Goal: Information Seeking & Learning: Learn about a topic

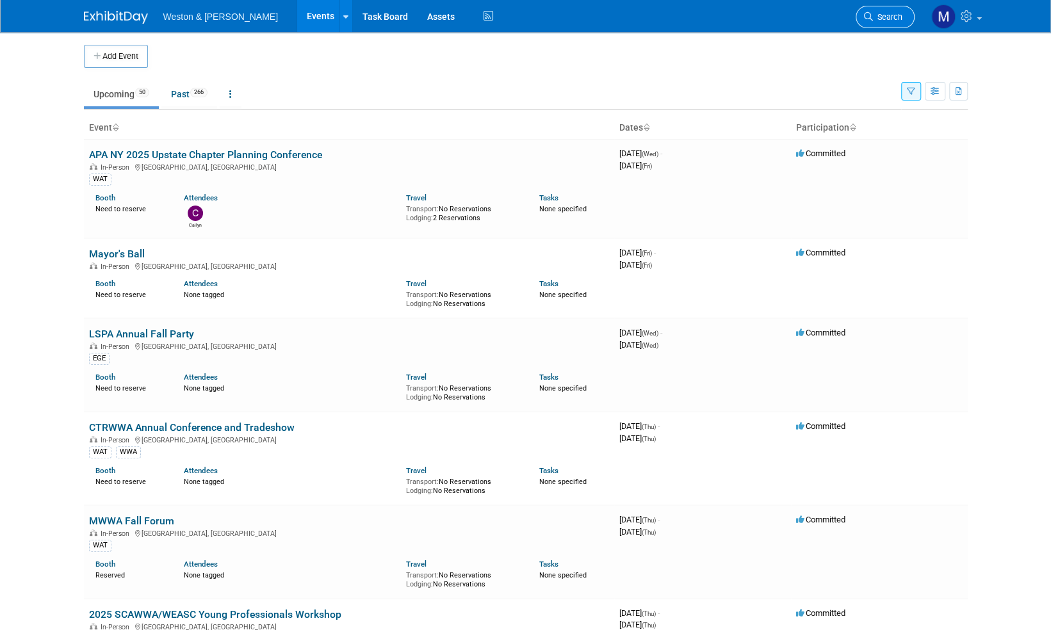
click at [889, 19] on span "Search" at bounding box center [887, 17] width 29 height 10
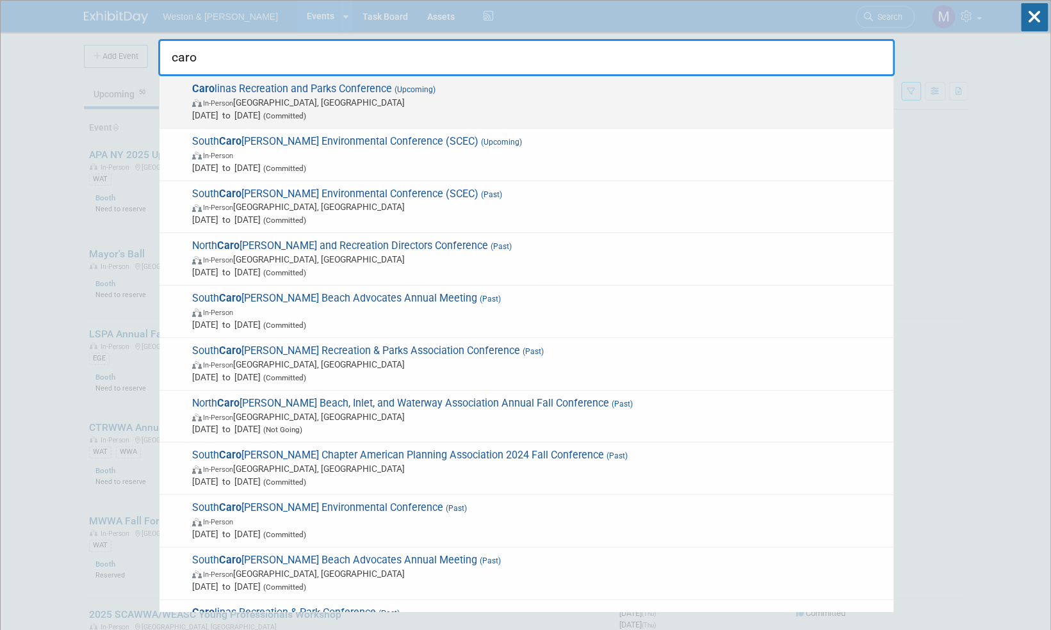
type input "caro"
click at [364, 88] on span "Caro linas Recreation and Parks Conference (Upcoming) In-Person North Charlesto…" at bounding box center [537, 102] width 699 height 39
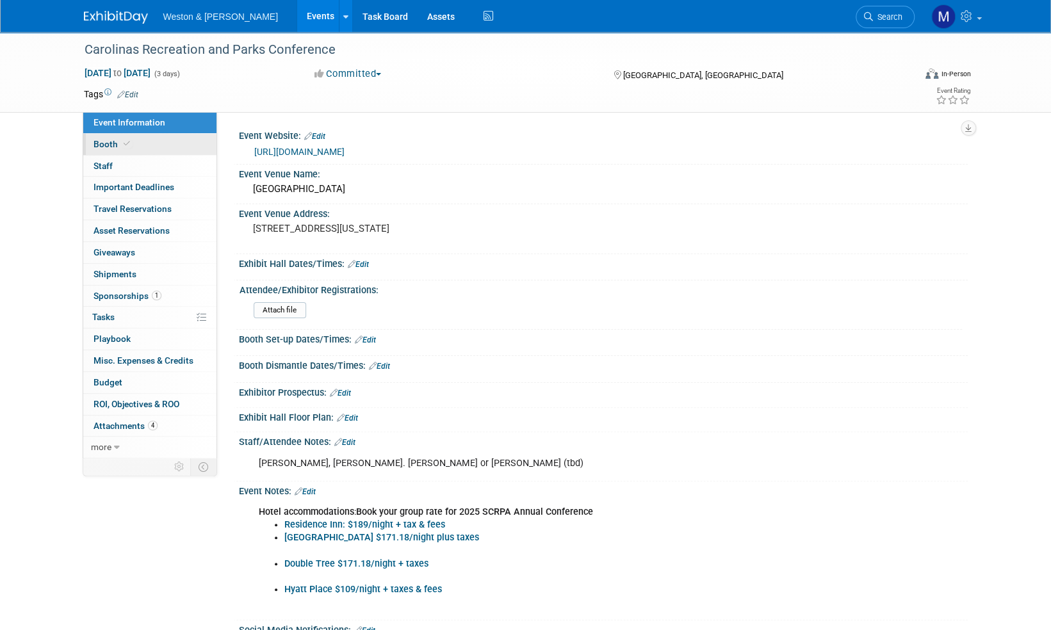
click at [104, 145] on span "Booth" at bounding box center [112, 144] width 39 height 10
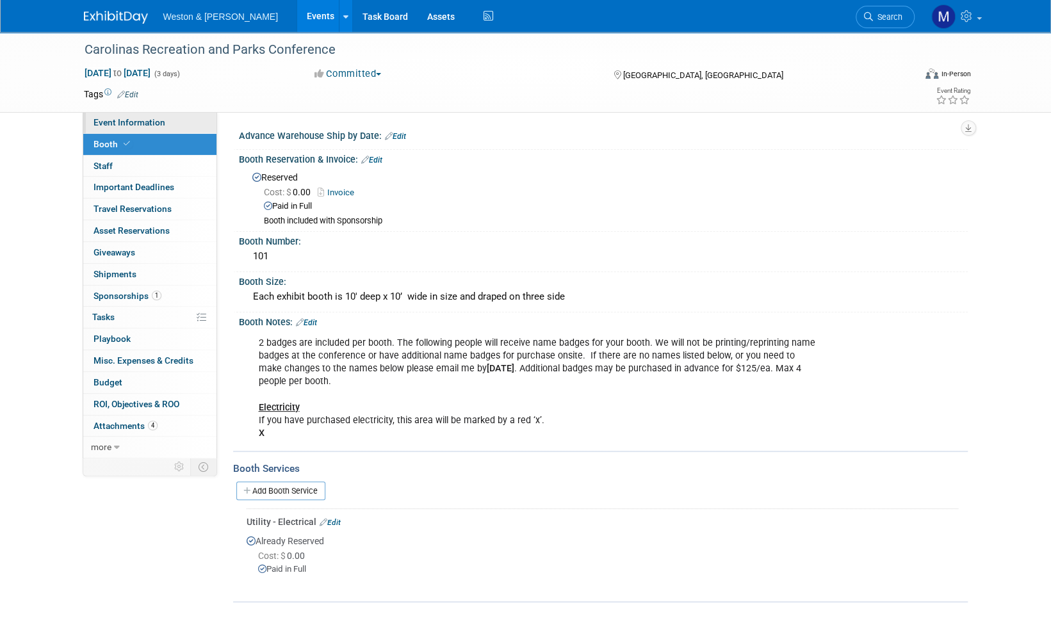
click at [131, 117] on span "Event Information" at bounding box center [129, 122] width 72 height 10
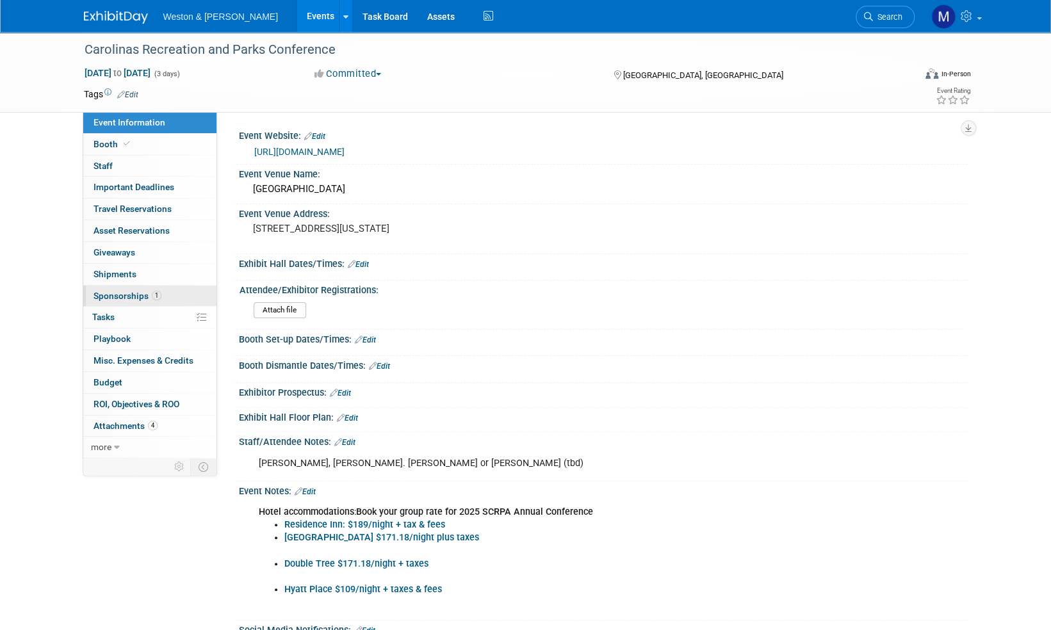
click at [129, 293] on span "Sponsorships 1" at bounding box center [127, 296] width 68 height 10
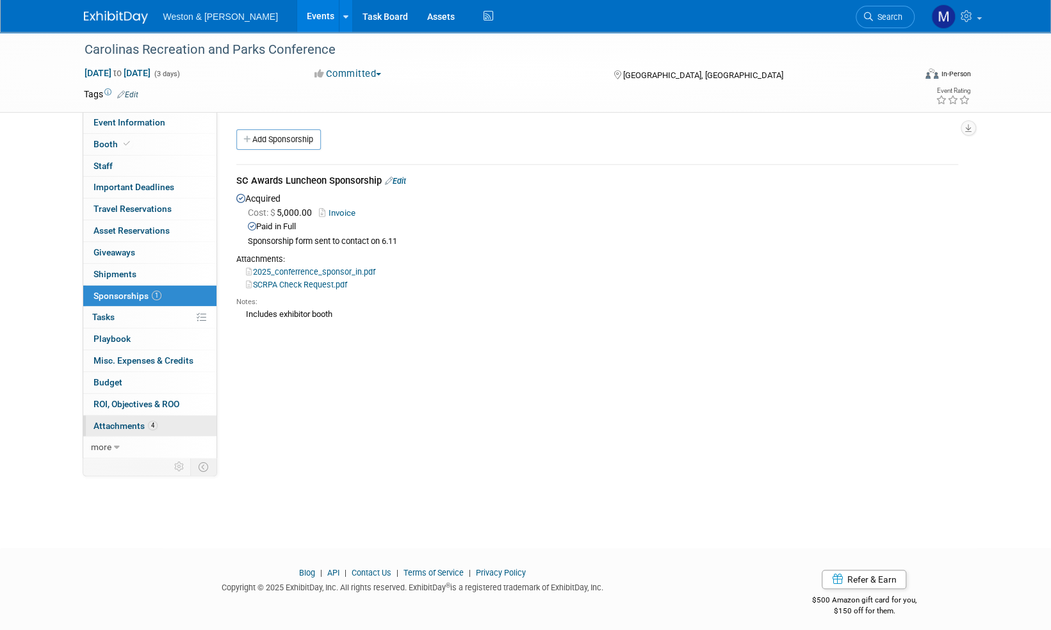
click at [129, 424] on span "Attachments 4" at bounding box center [125, 426] width 64 height 10
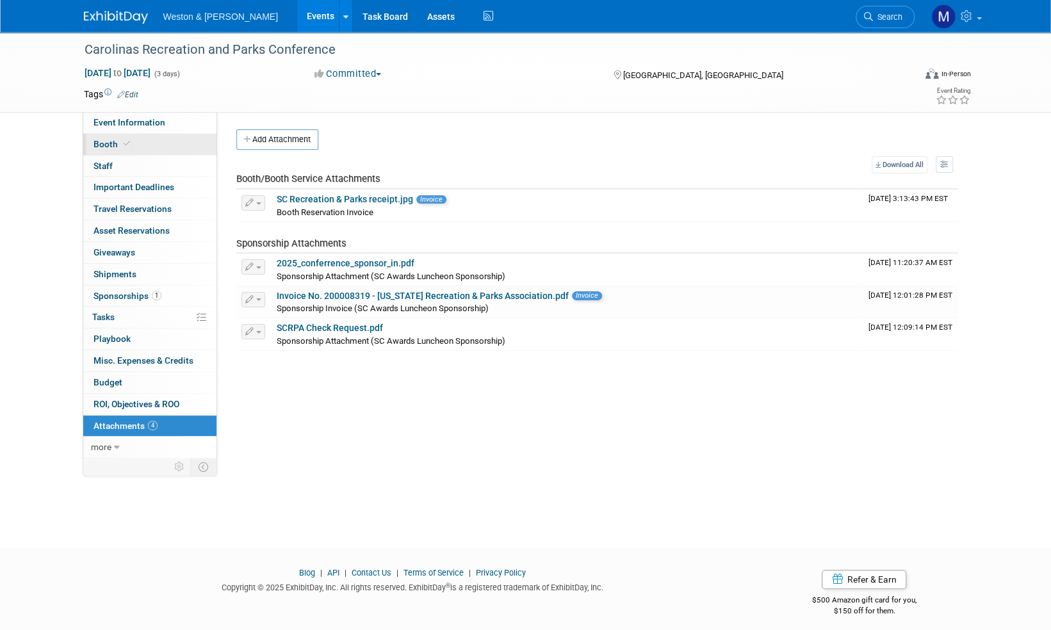
click at [101, 145] on span "Booth" at bounding box center [112, 144] width 39 height 10
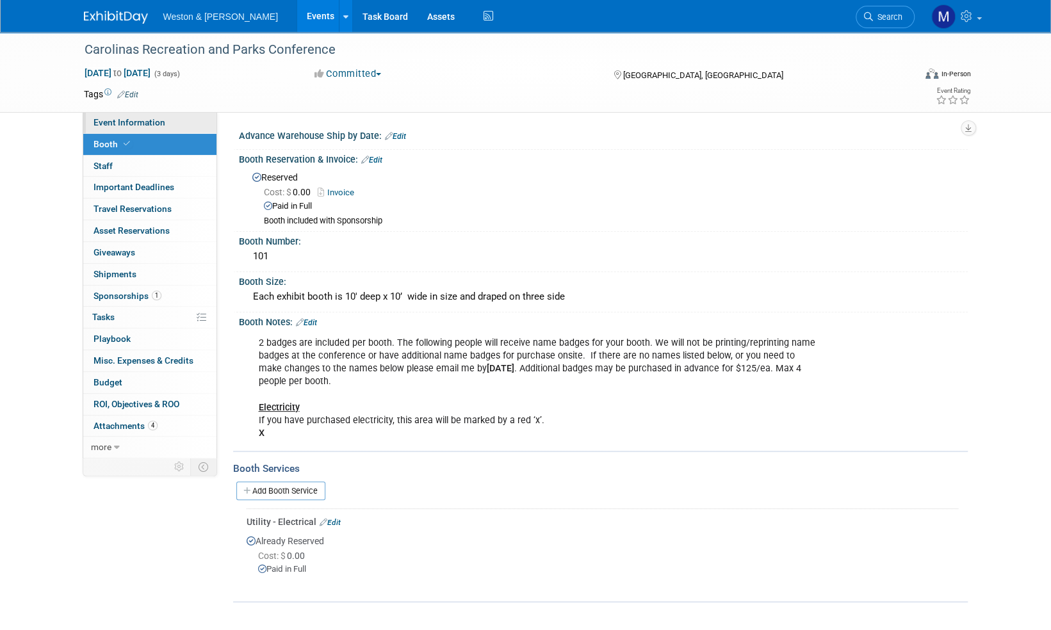
click at [131, 126] on span "Event Information" at bounding box center [129, 122] width 72 height 10
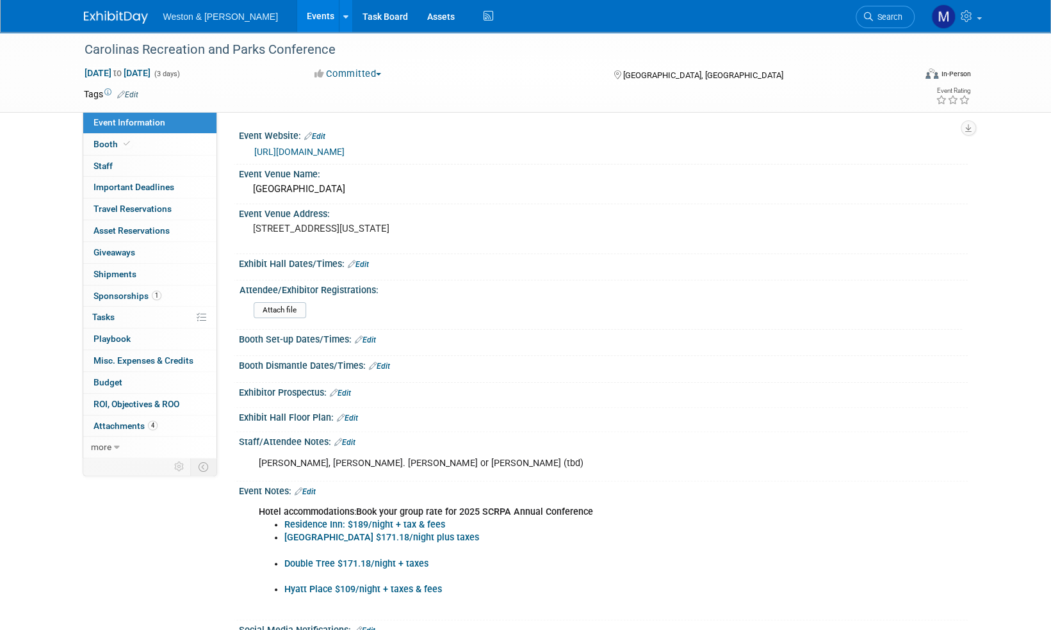
click at [344, 150] on link "https://www.scrpa.org/m/event_details.asp?id=1922238" at bounding box center [299, 152] width 90 height 10
drag, startPoint x: 355, startPoint y: 462, endPoint x: 259, endPoint y: 466, distance: 96.1
click at [259, 466] on div "Kim Morganello, Rachel. Ryan C. or Brendan (tbd)" at bounding box center [538, 464] width 577 height 26
drag, startPoint x: 259, startPoint y: 466, endPoint x: 268, endPoint y: 462, distance: 9.8
copy div "Kim Morganello, Rachel"
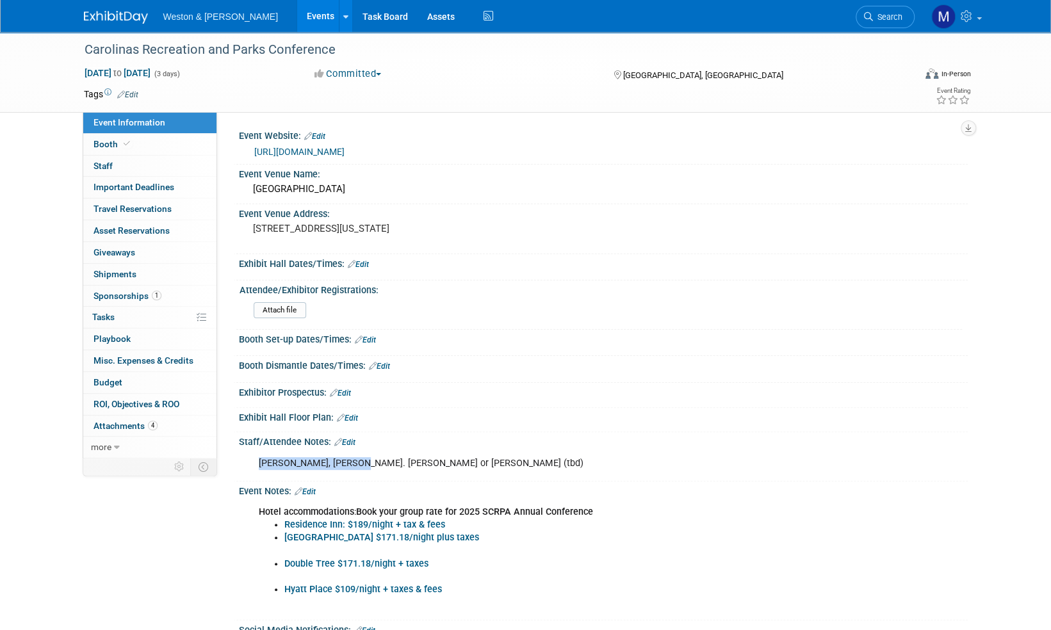
click at [115, 17] on img at bounding box center [116, 17] width 64 height 13
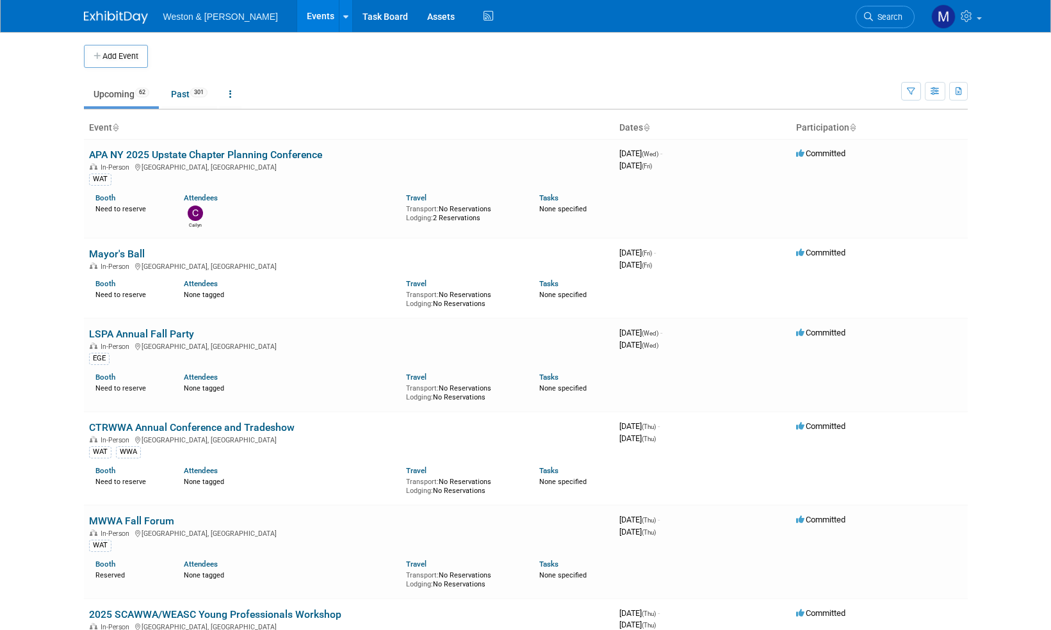
click at [893, 13] on span "Search" at bounding box center [887, 17] width 29 height 10
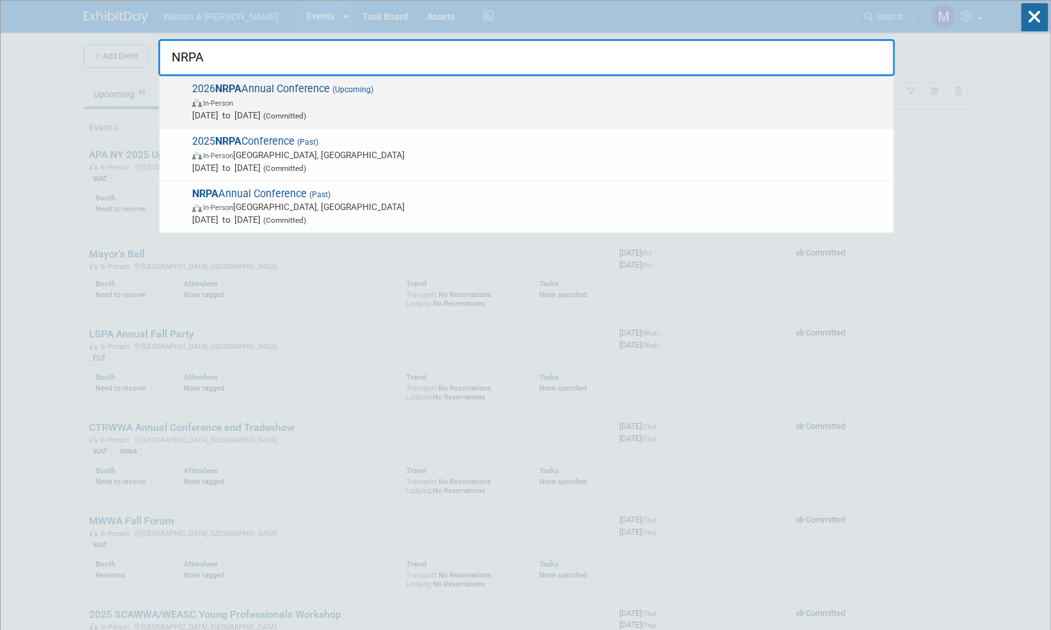
type input "NRPA"
click at [296, 87] on span "2026 NRPA Annual Conference (Upcoming) In-Person Sep 29, 2026 to Oct 1, 2026 (C…" at bounding box center [537, 102] width 699 height 39
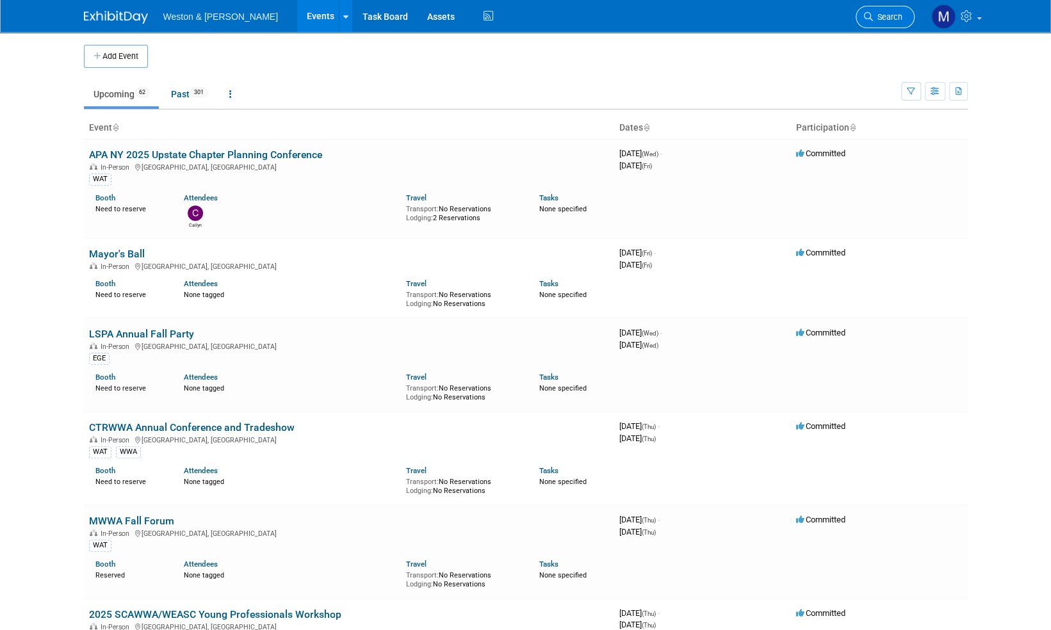
click at [890, 18] on span "Search" at bounding box center [887, 17] width 29 height 10
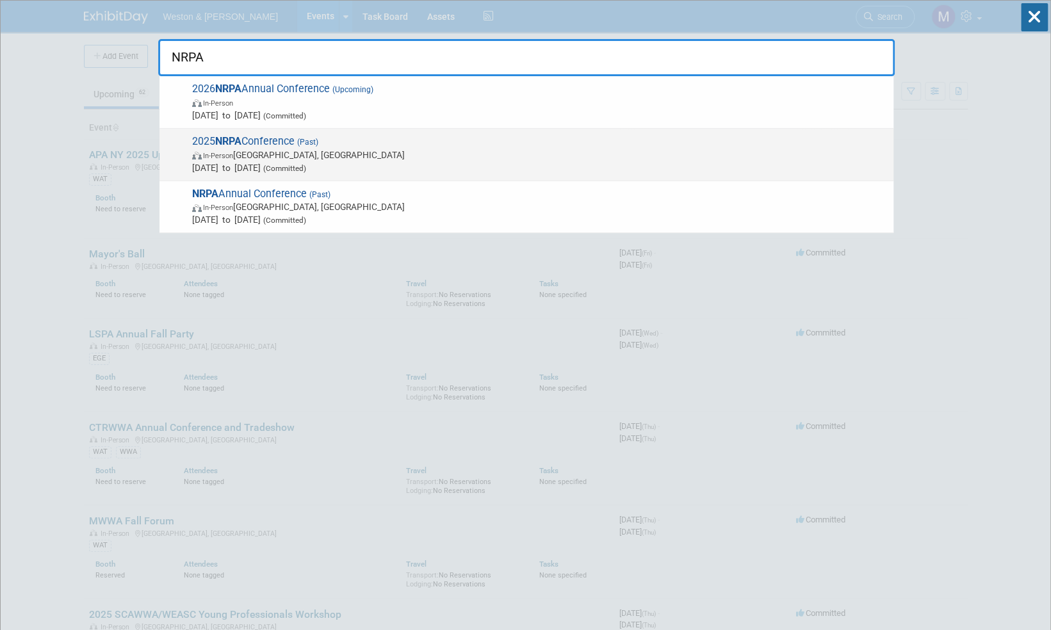
type input "NRPA"
click at [282, 141] on span "2025 NRPA Conference (Past) In-Person Orlando, FL Sep 16, 2025 to Sep 18, 2025 …" at bounding box center [537, 154] width 699 height 39
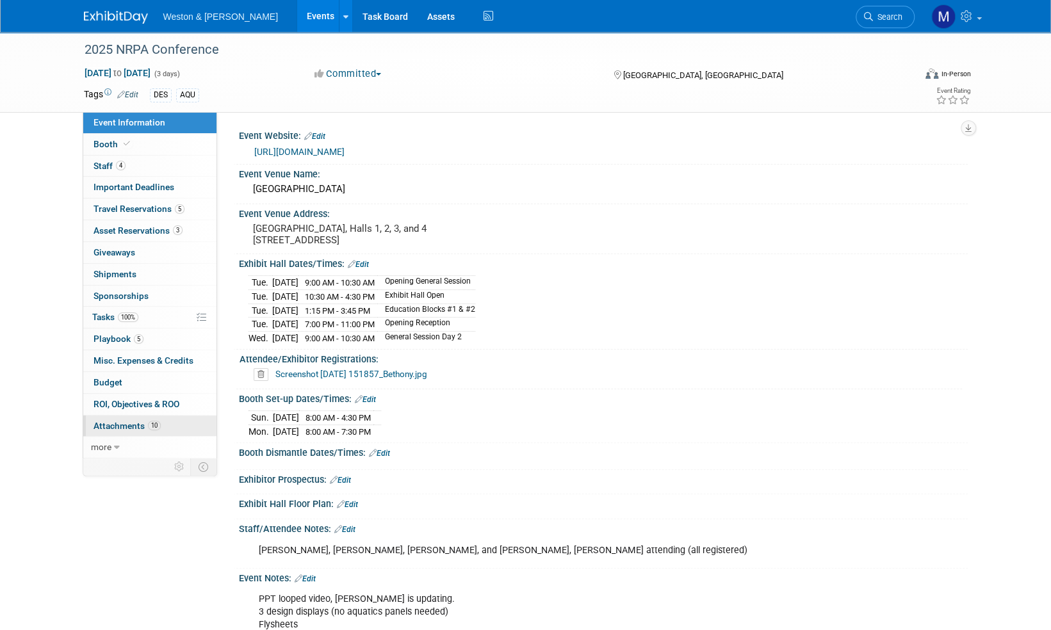
click at [132, 424] on span "Attachments 10" at bounding box center [126, 426] width 67 height 10
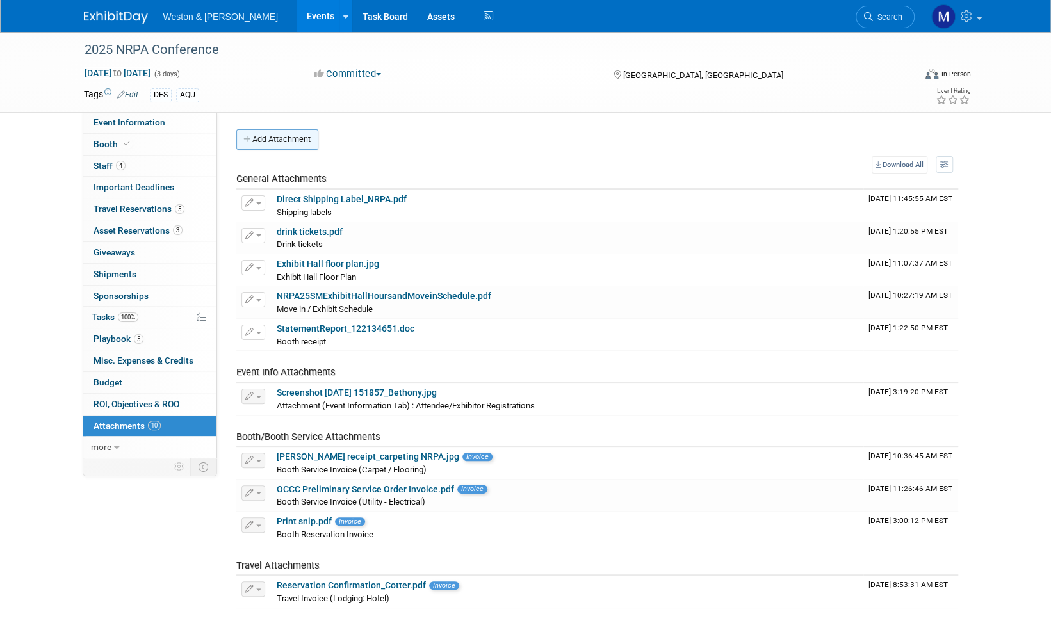
click at [283, 145] on button "Add Attachment" at bounding box center [277, 139] width 82 height 20
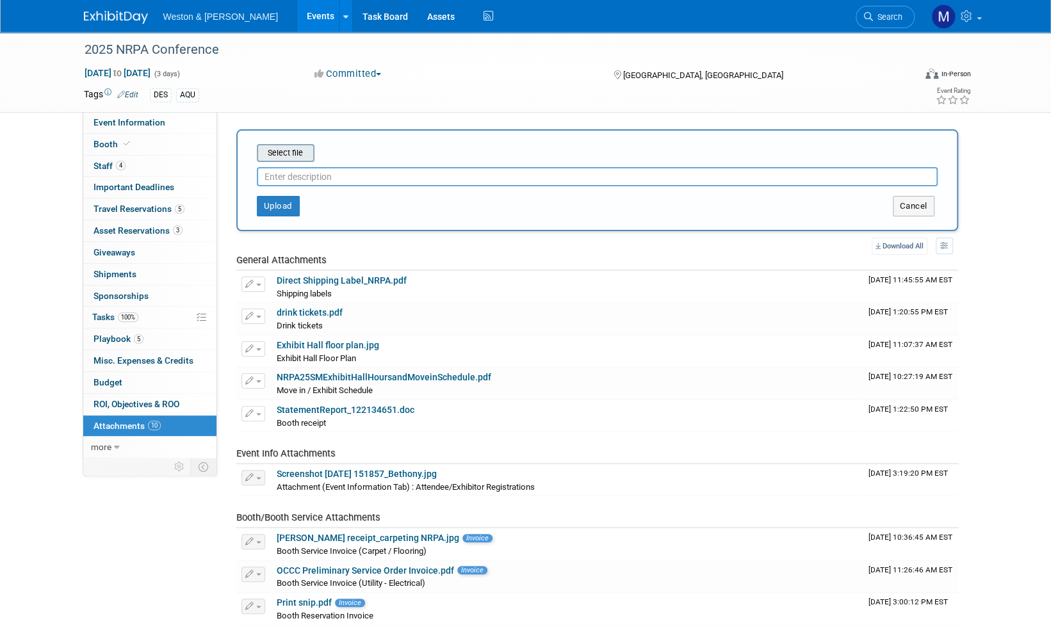
click at [293, 155] on input "file" at bounding box center [237, 152] width 152 height 15
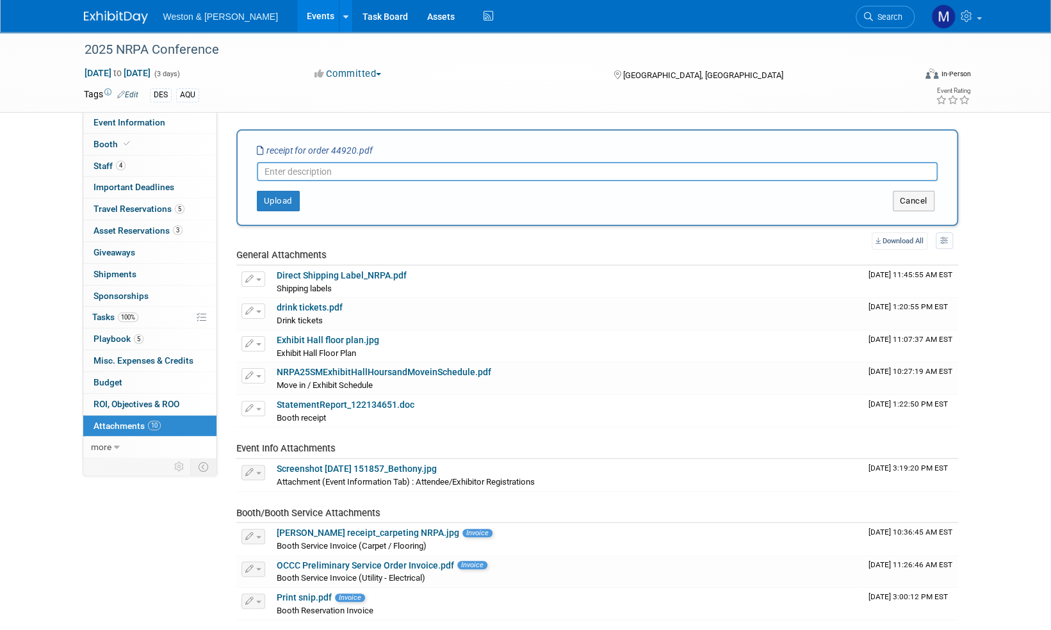
click at [304, 166] on input "text" at bounding box center [597, 171] width 681 height 19
type input "Receipt_Furniture"
click at [281, 198] on button "Upload" at bounding box center [278, 201] width 43 height 20
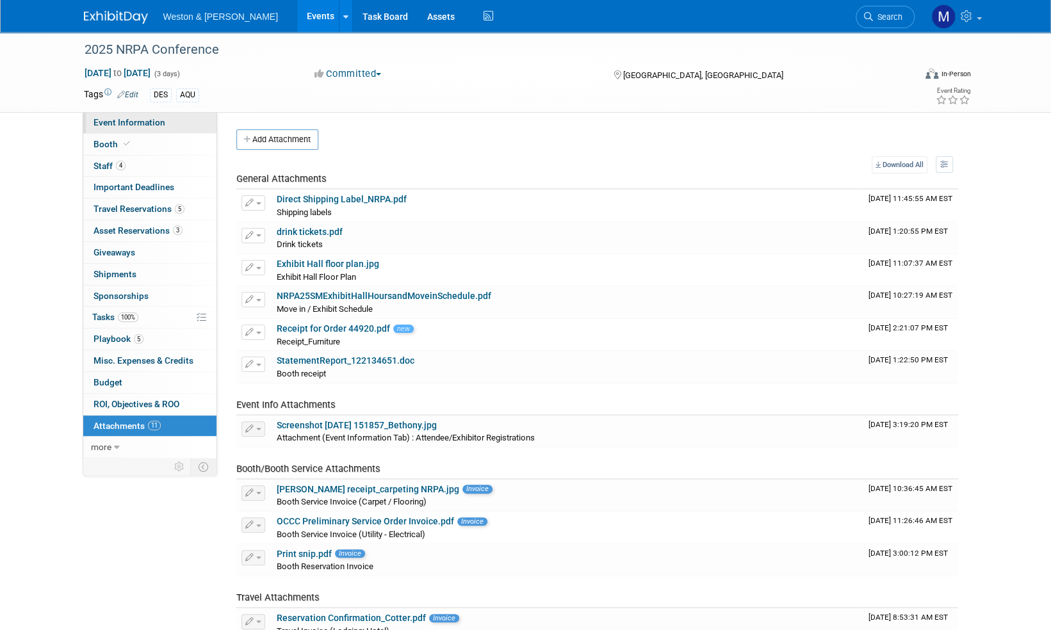
click at [125, 122] on span "Event Information" at bounding box center [129, 122] width 72 height 10
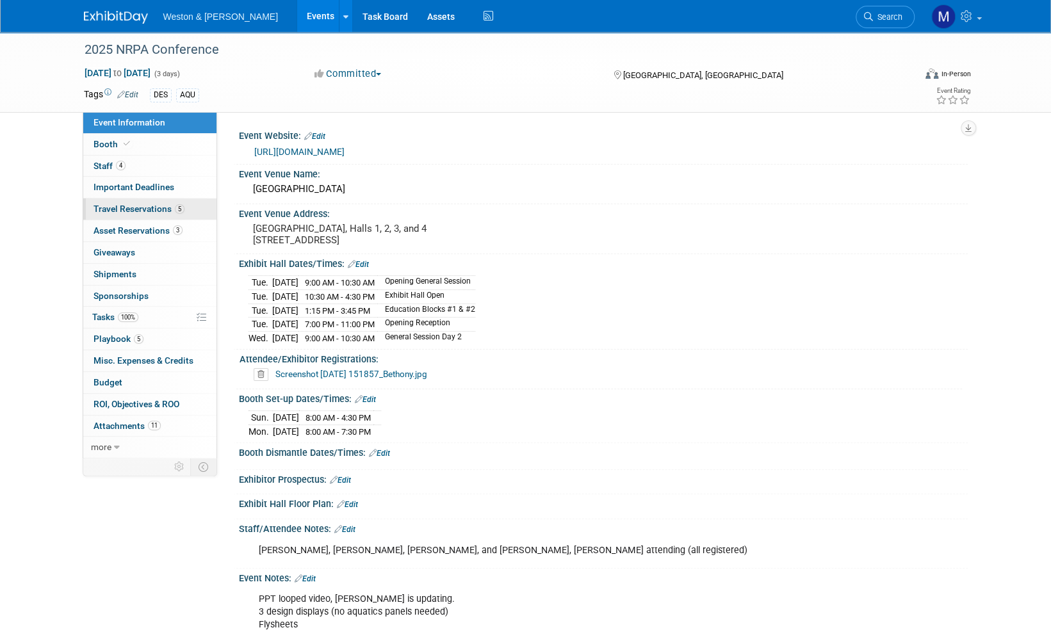
click at [130, 209] on span "Travel Reservations 5" at bounding box center [138, 209] width 91 height 10
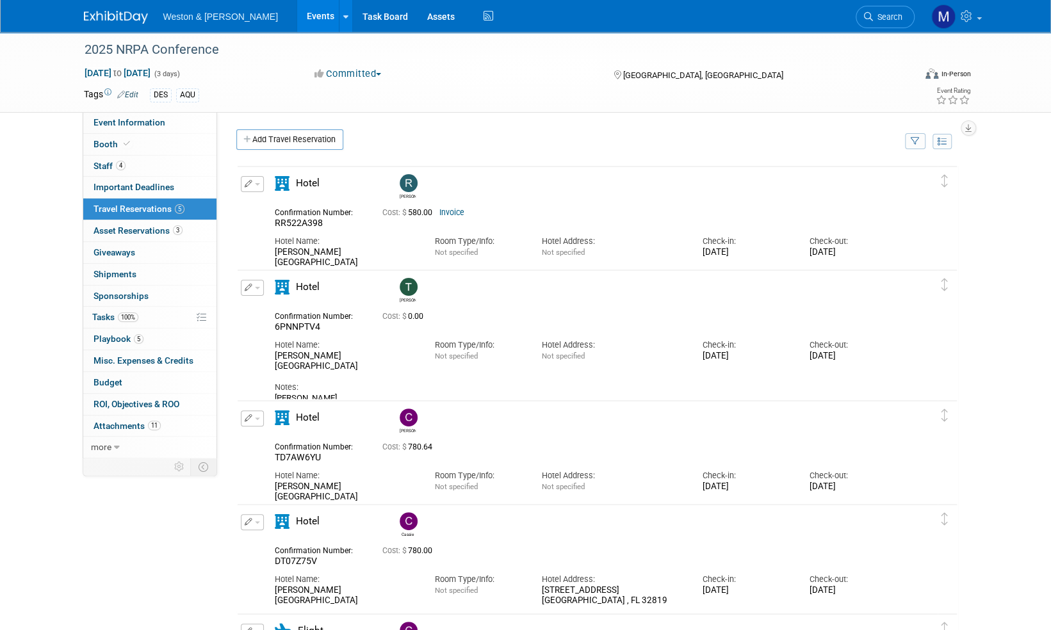
scroll to position [64, 0]
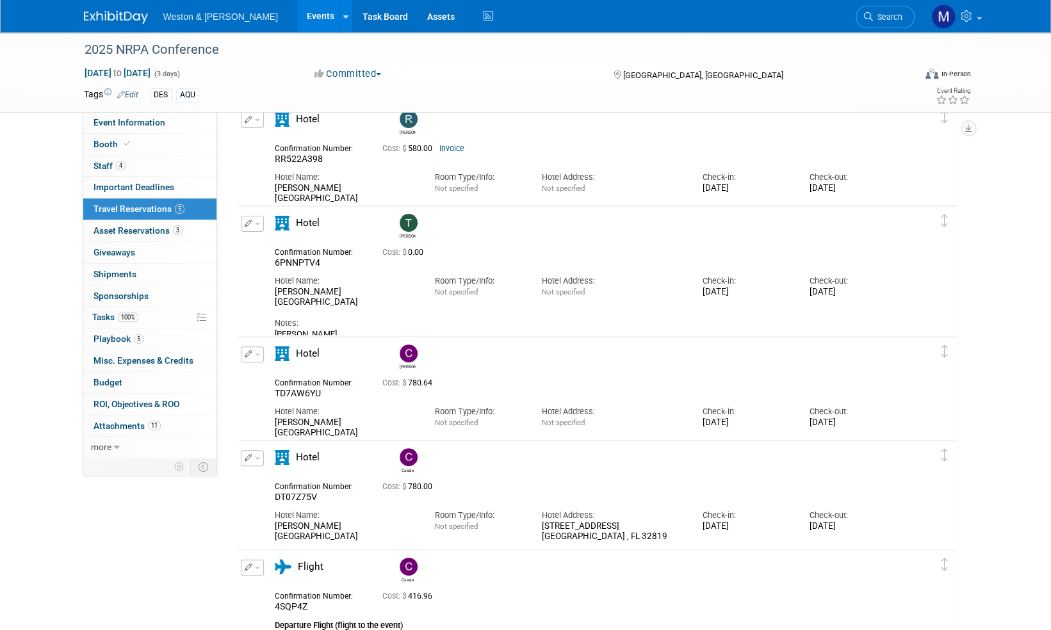
click at [255, 119] on span "button" at bounding box center [257, 120] width 5 height 3
click at [276, 140] on button "Edit Reservation" at bounding box center [295, 142] width 108 height 19
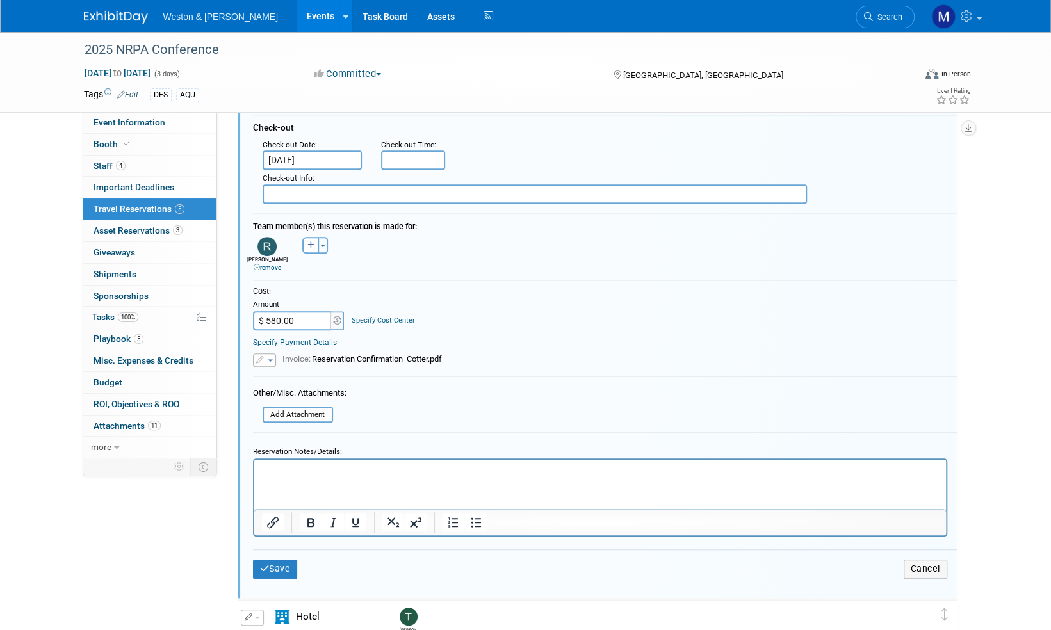
scroll to position [341, 0]
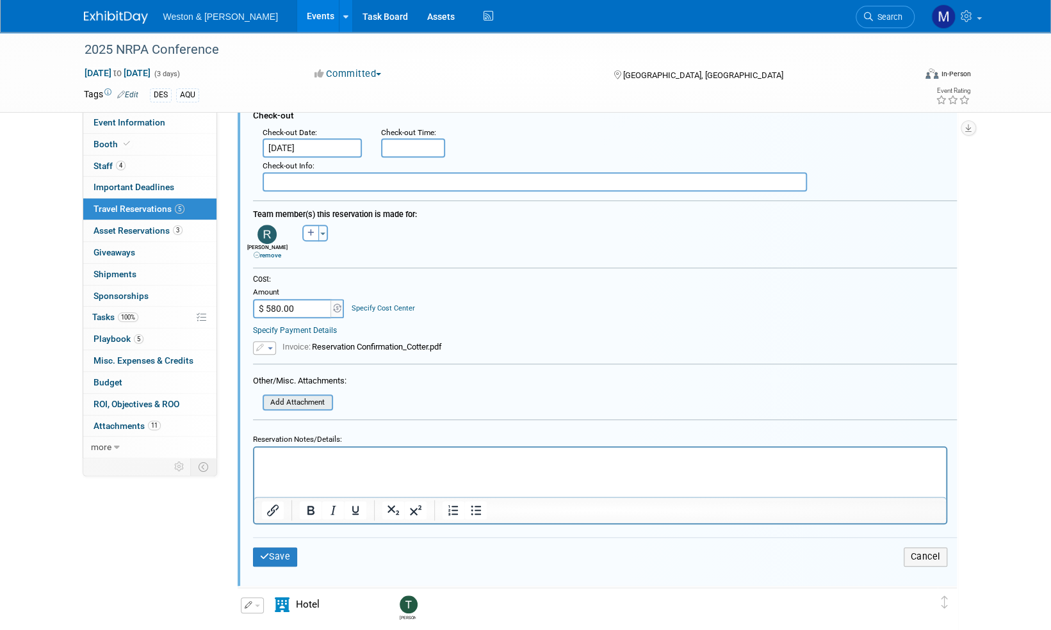
click at [295, 402] on input "file" at bounding box center [255, 403] width 152 height 14
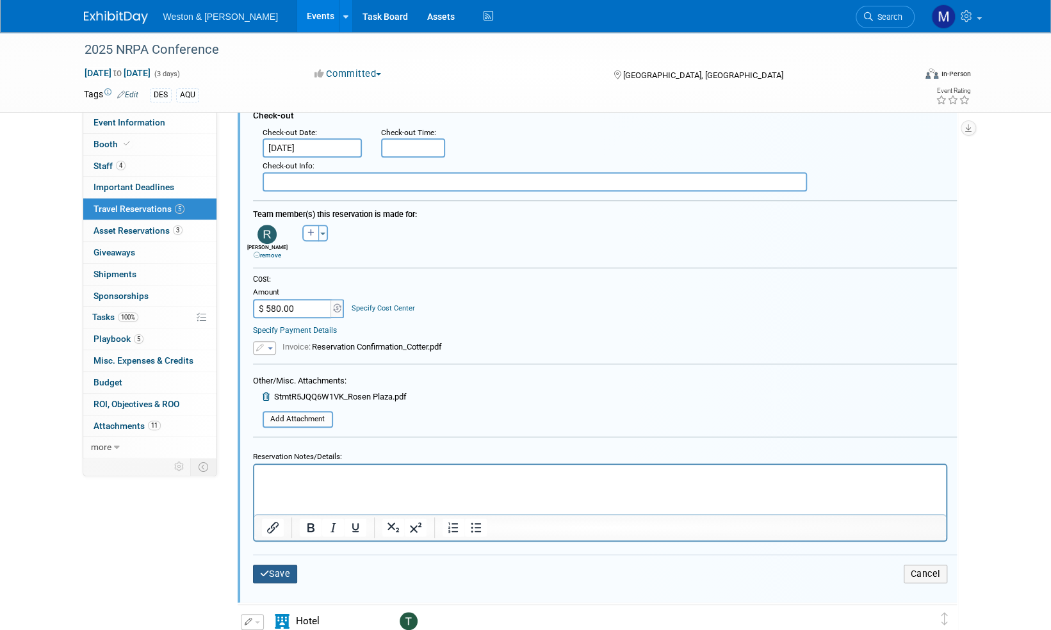
click at [277, 570] on button "Save" at bounding box center [275, 574] width 45 height 19
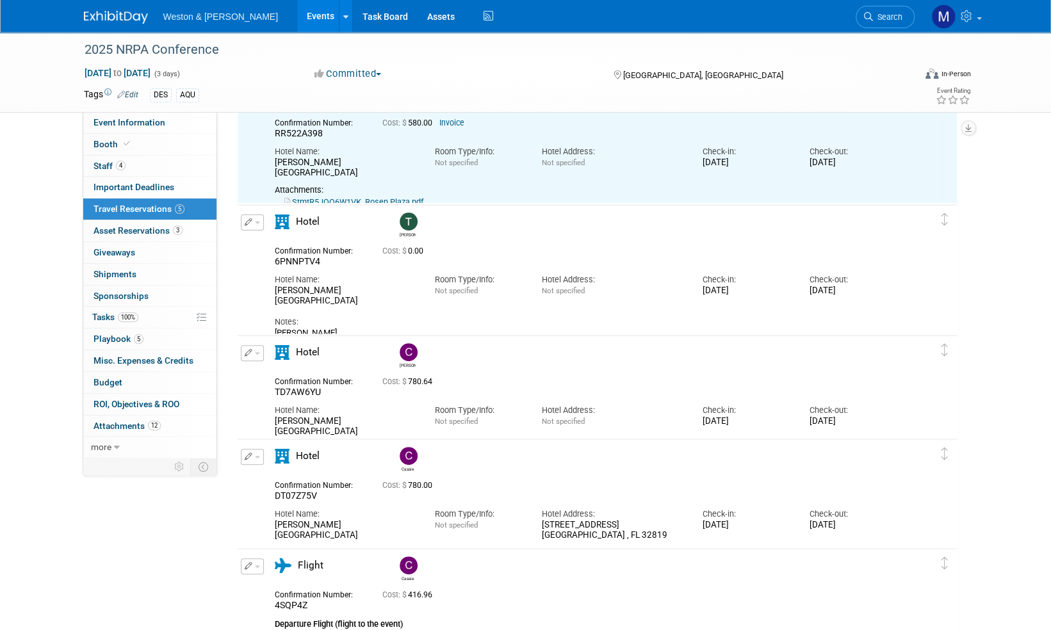
scroll to position [20, 0]
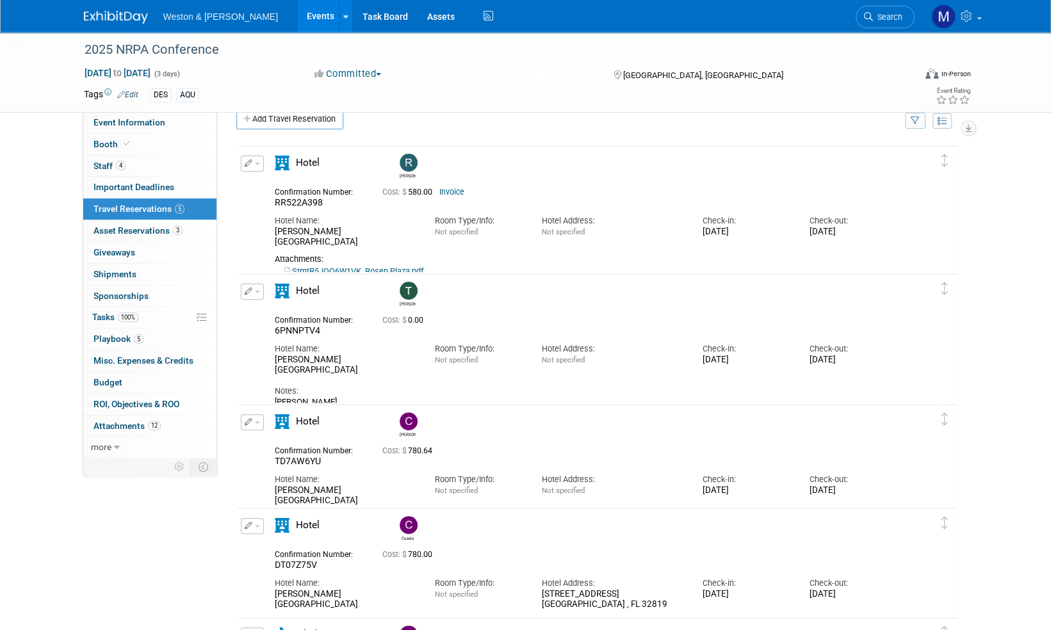
click at [889, 20] on span "Search" at bounding box center [887, 17] width 29 height 10
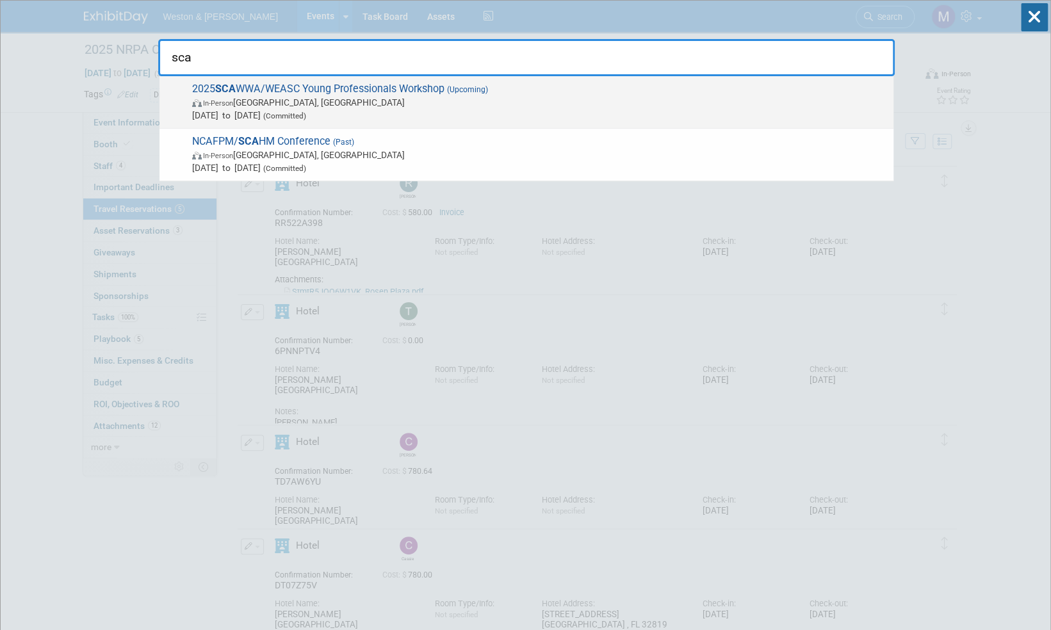
type input "sca"
click at [315, 90] on span "2025 SCA WWA/WEASC Young Professionals Workshop (Upcoming) In-Person Lexington,…" at bounding box center [537, 102] width 699 height 39
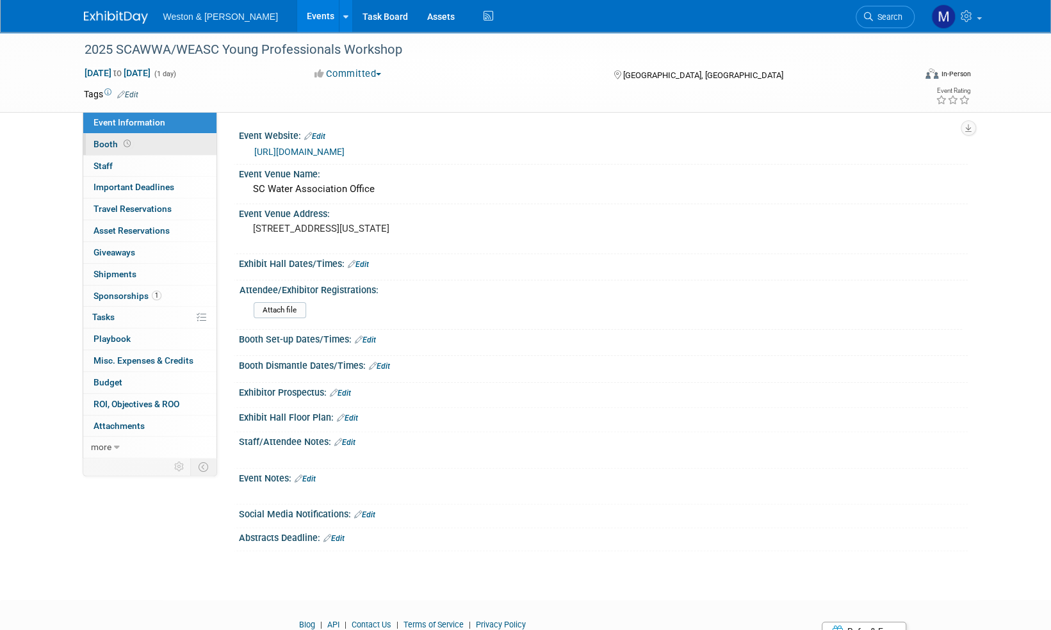
click at [105, 143] on span "Booth" at bounding box center [113, 144] width 40 height 10
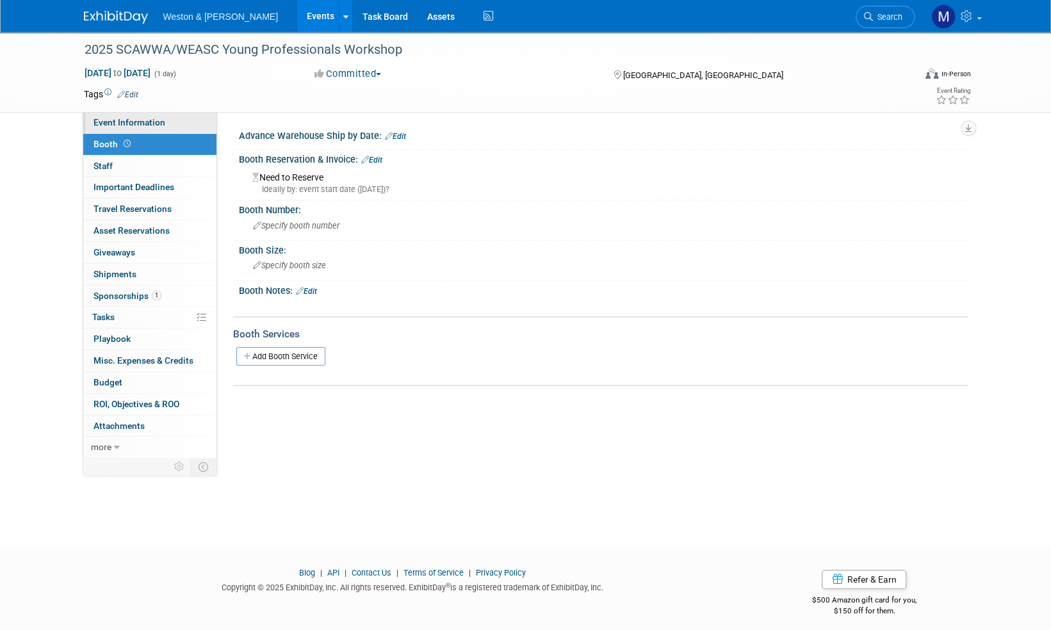
click at [140, 123] on span "Event Information" at bounding box center [129, 122] width 72 height 10
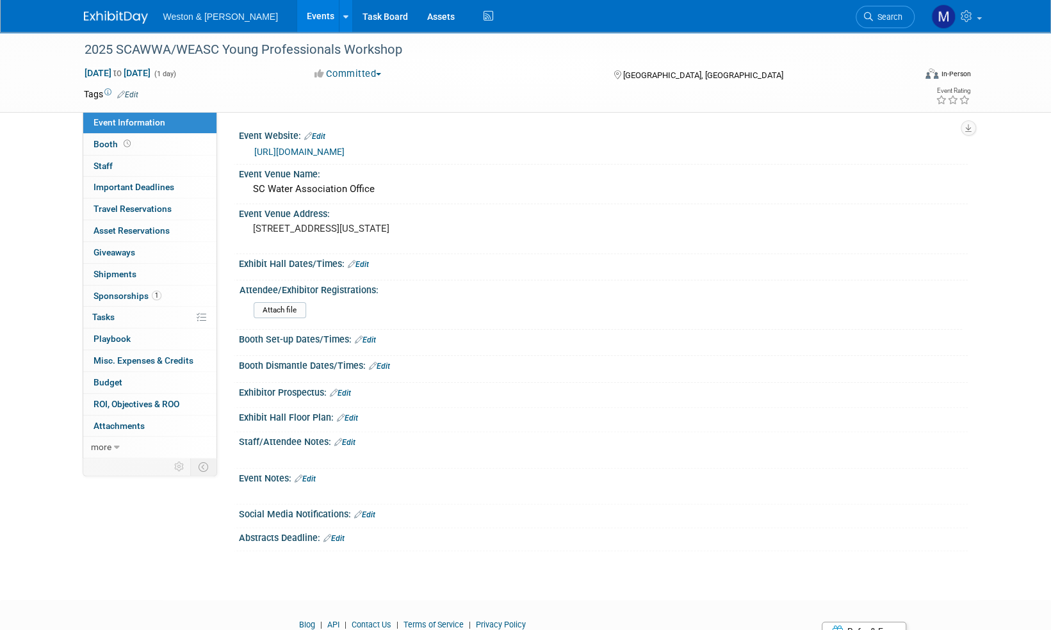
click at [117, 15] on img at bounding box center [116, 17] width 64 height 13
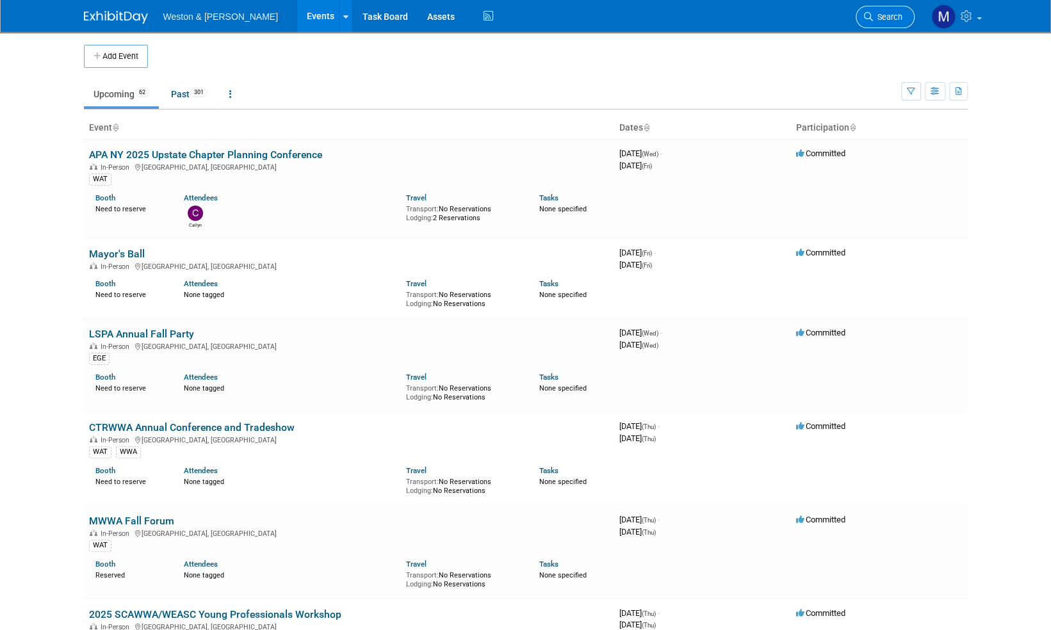
click at [891, 15] on span "Search" at bounding box center [887, 17] width 29 height 10
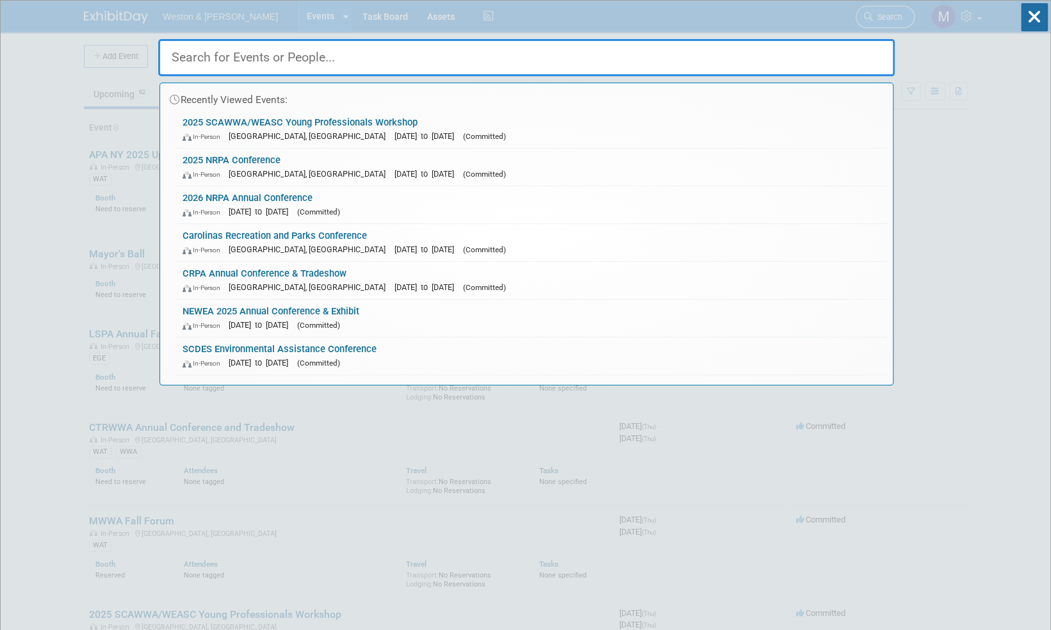
type input "c"
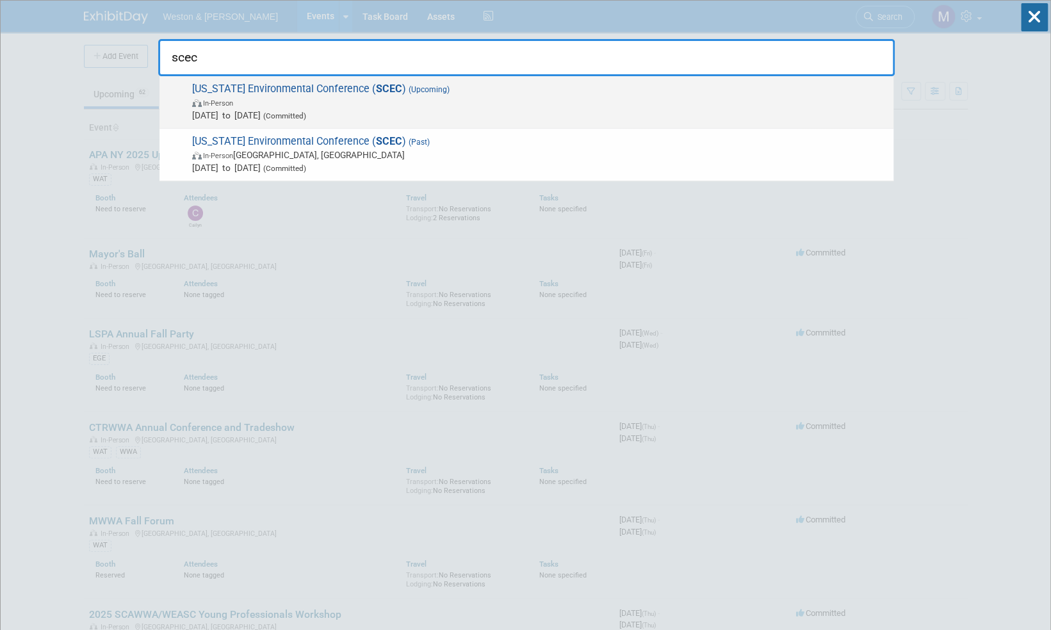
type input "scec"
click at [351, 90] on span "South Carolina Environmental Conference ( SCEC ) (Upcoming) In-Person Mar 15, 2…" at bounding box center [537, 102] width 699 height 39
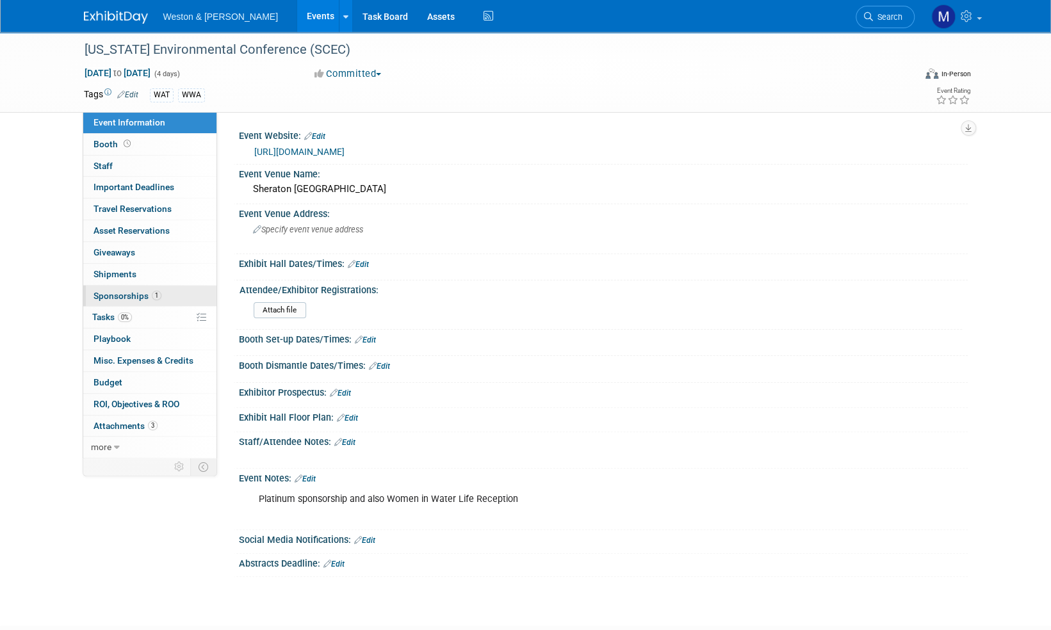
click at [128, 291] on span "Sponsorships 1" at bounding box center [127, 296] width 68 height 10
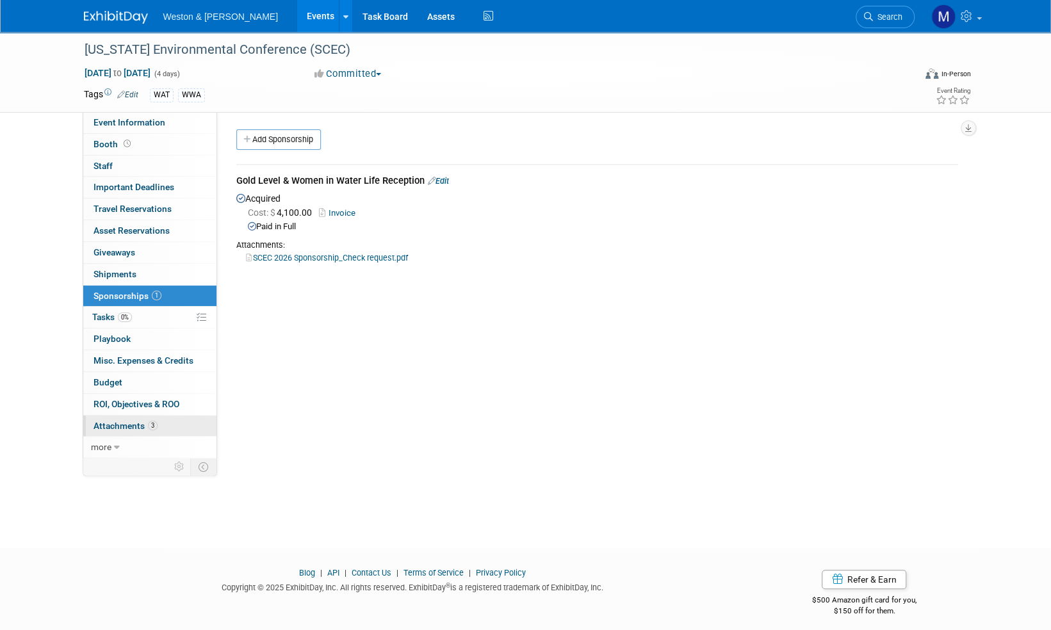
click at [117, 423] on span "Attachments 3" at bounding box center [125, 426] width 64 height 10
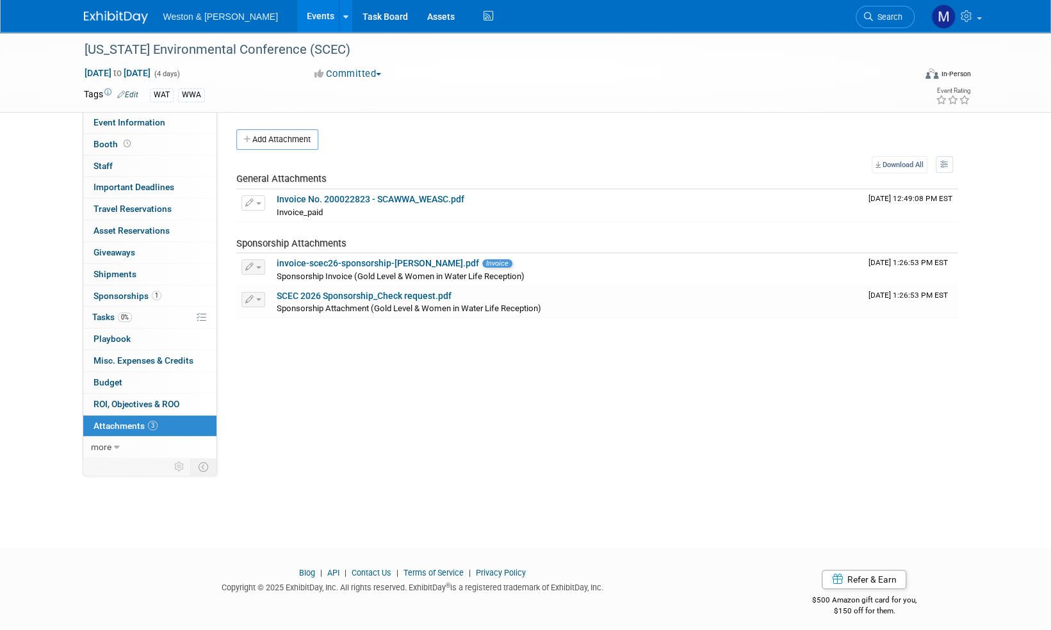
click at [113, 20] on img at bounding box center [116, 17] width 64 height 13
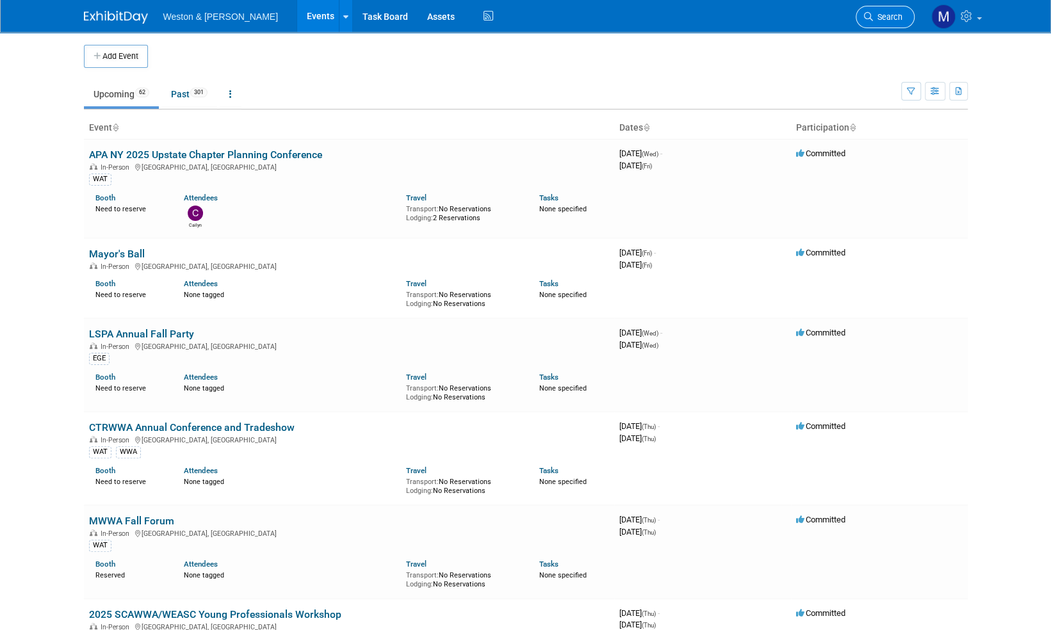
click at [891, 15] on span "Search" at bounding box center [887, 17] width 29 height 10
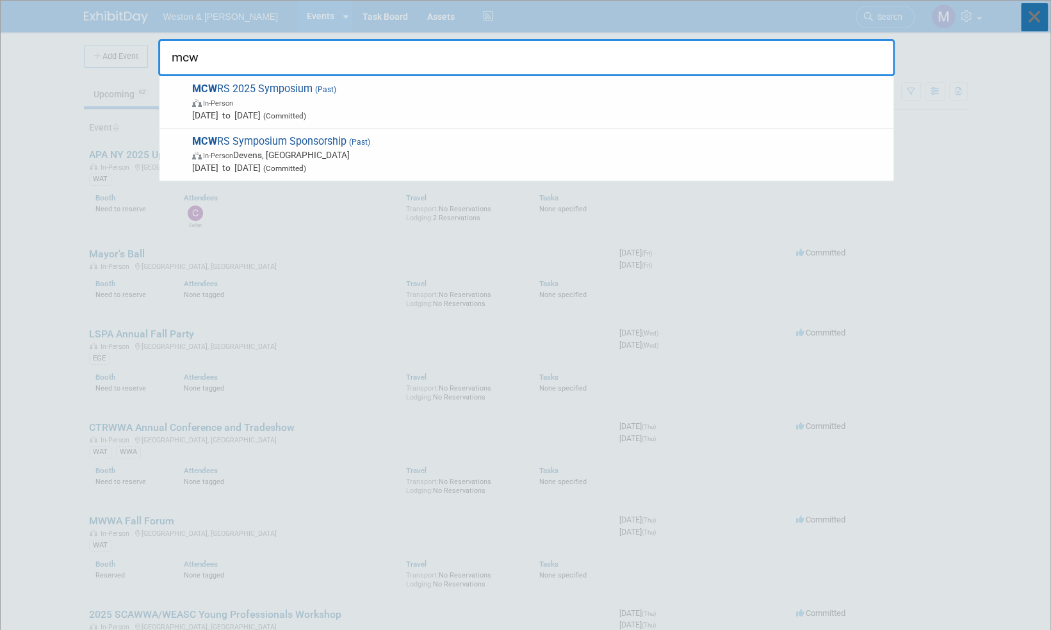
type input "mcw"
click at [1037, 15] on icon at bounding box center [1034, 17] width 27 height 28
